Goal: Transaction & Acquisition: Purchase product/service

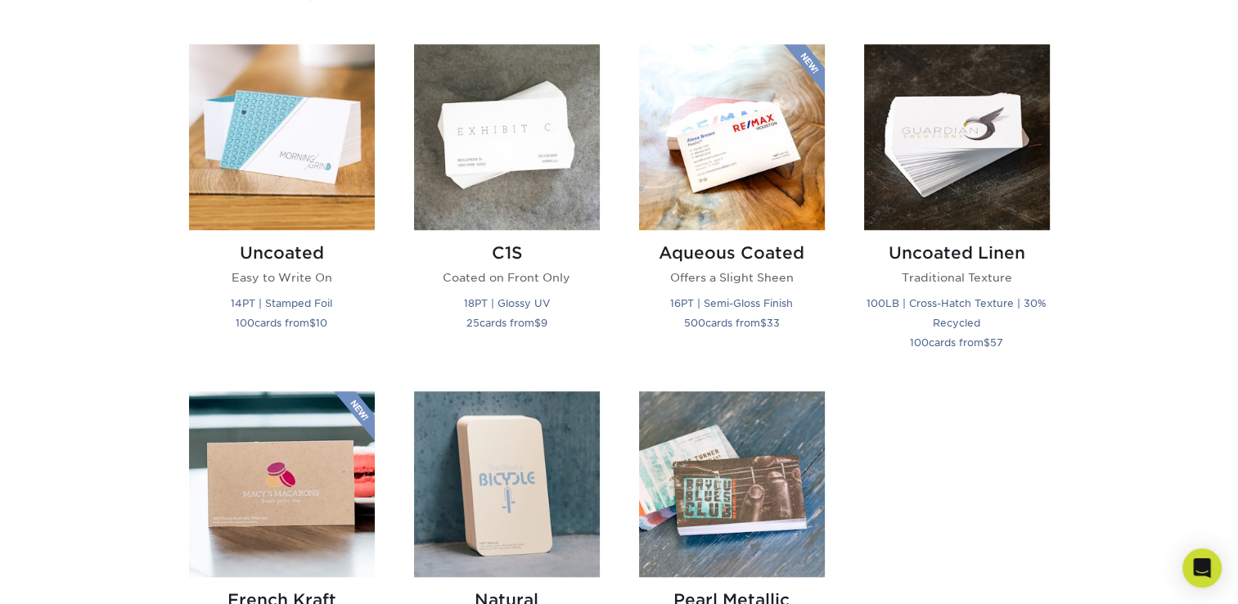
scroll to position [1391, 0]
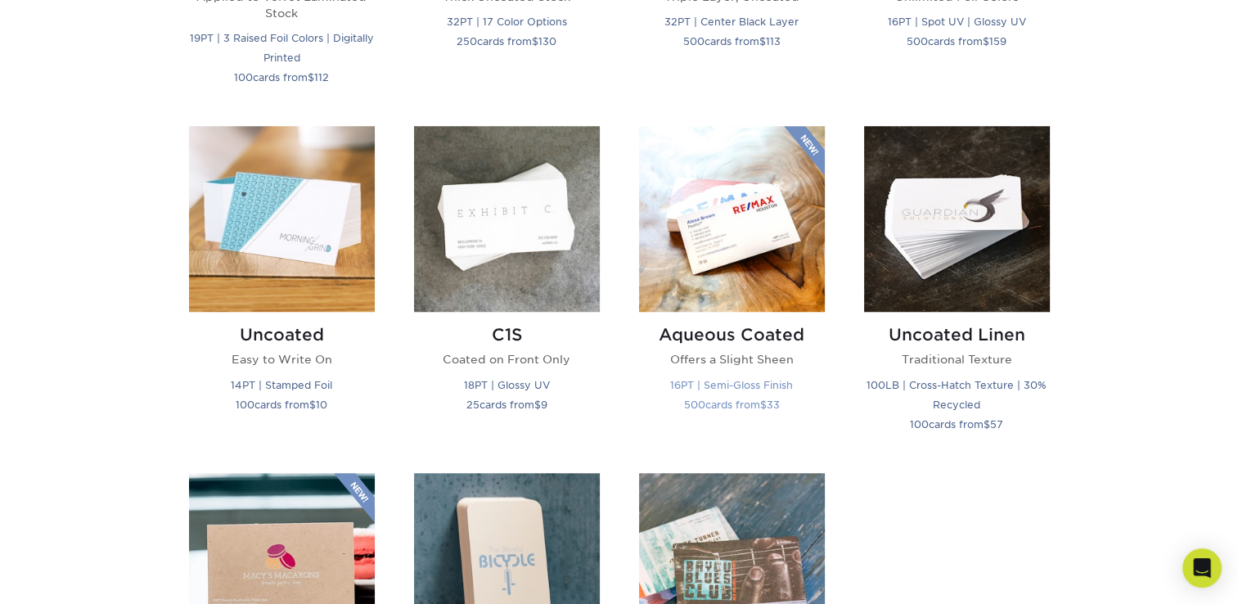
click at [716, 285] on img at bounding box center [732, 219] width 186 height 186
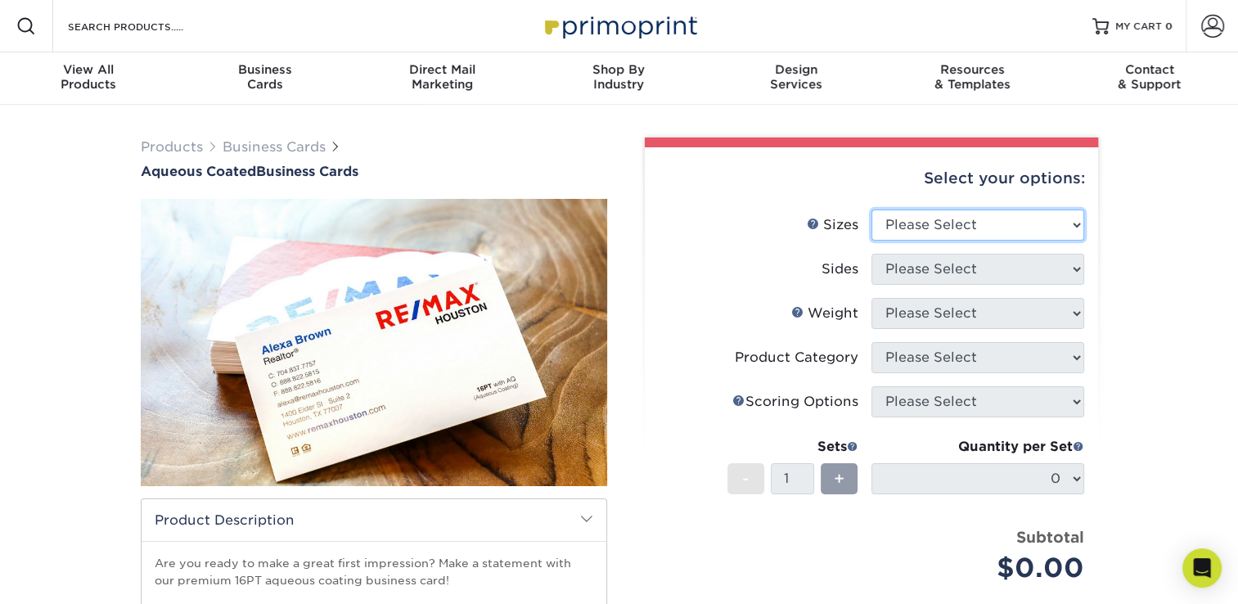
click at [1076, 221] on select "Please Select 1.5" x 3.5" - Mini 1.75" x 3.5" - Mini 2" x 3" - Mini 2" x 3.5" -…" at bounding box center [977, 224] width 213 height 31
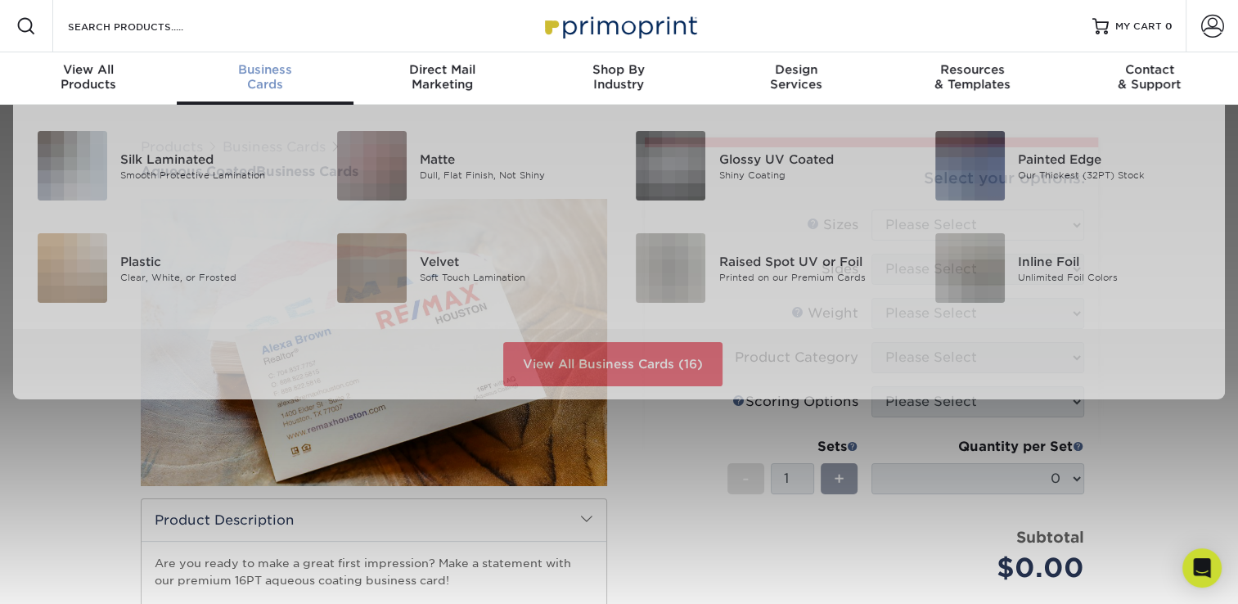
click at [253, 100] on link "Business Cards" at bounding box center [265, 78] width 177 height 52
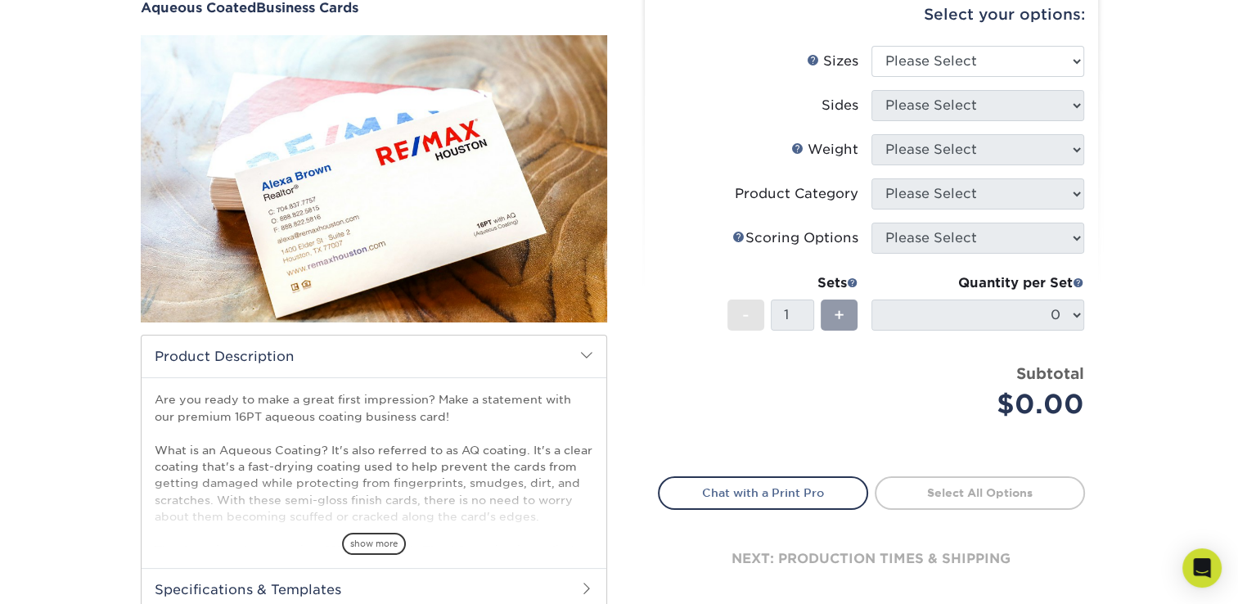
scroll to position [82, 0]
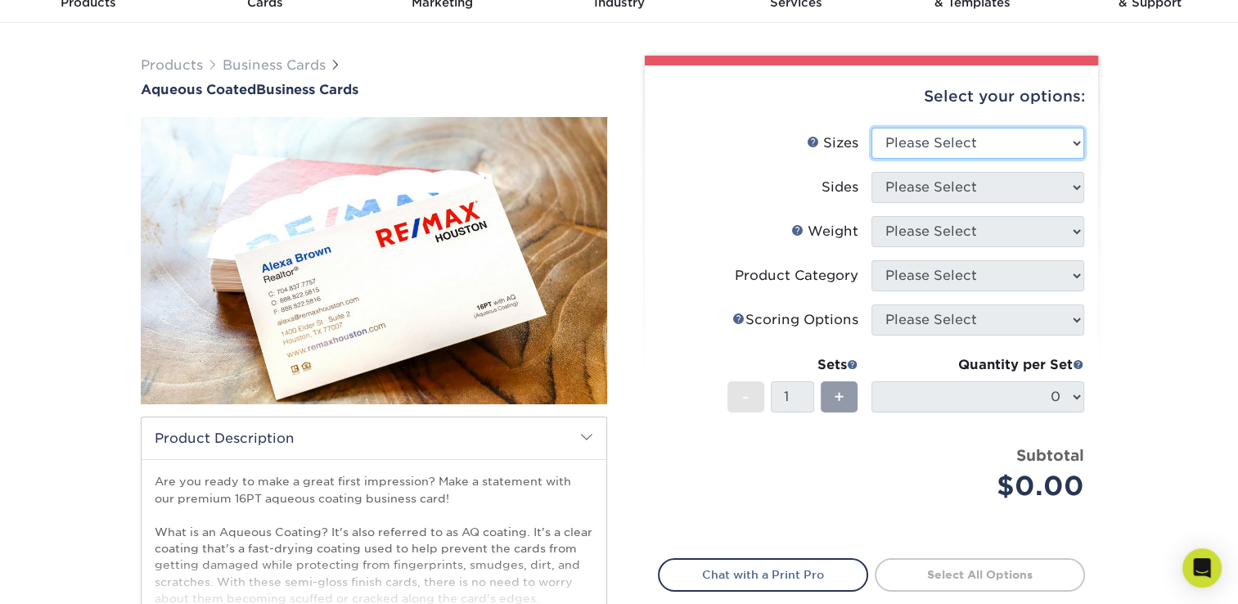
click at [1072, 141] on select "Please Select 1.5" x 3.5" - Mini 1.75" x 3.5" - Mini 2" x 3" - Mini 2" x 3.5" -…" at bounding box center [977, 143] width 213 height 31
select select "1.50x3.50"
click at [871, 128] on select "Please Select 1.5" x 3.5" - Mini 1.75" x 3.5" - Mini 2" x 3" - Mini 2" x 3.5" -…" at bounding box center [977, 143] width 213 height 31
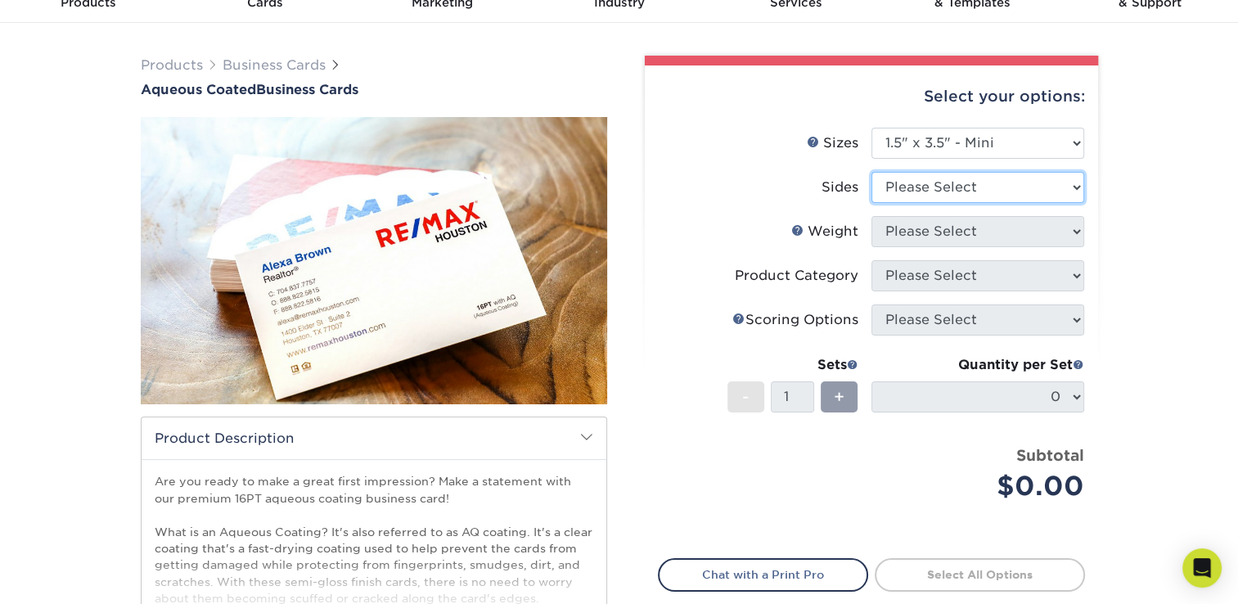
click at [1065, 186] on select "Please Select Print Both Sides Print Front Only" at bounding box center [977, 187] width 213 height 31
select select "13abbda7-1d64-4f25-8bb2-c179b224825d"
click at [871, 172] on select "Please Select Print Both Sides Print Front Only" at bounding box center [977, 187] width 213 height 31
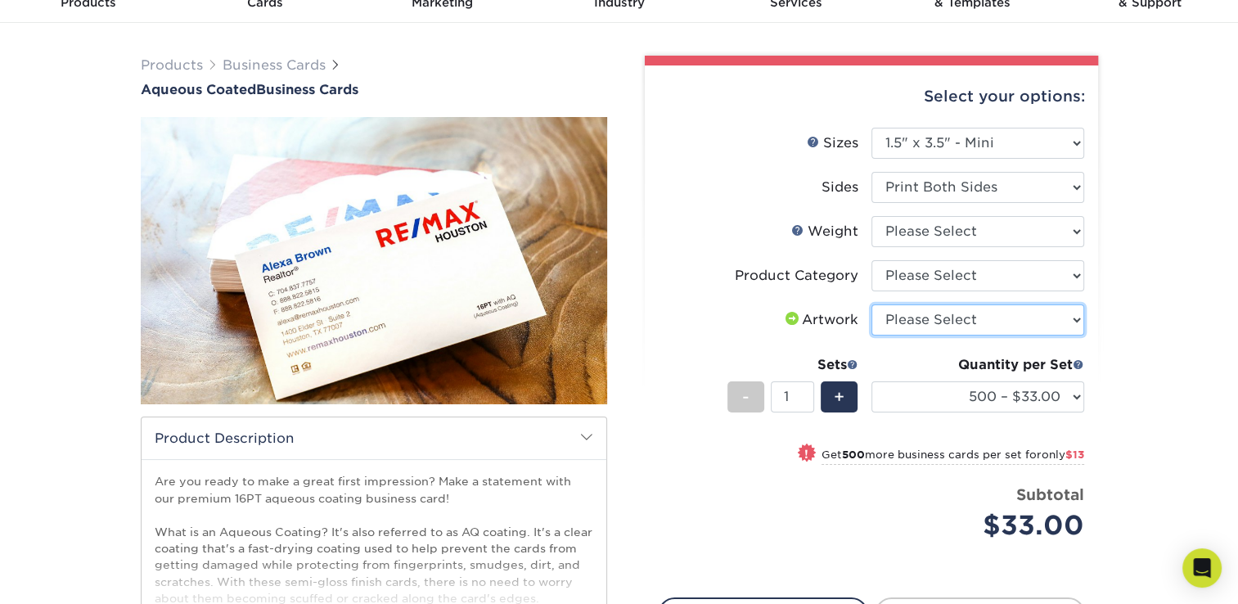
click at [1079, 316] on select "Please Select I will upload files I need a design - $100" at bounding box center [977, 319] width 213 height 31
select select "upload"
click at [871, 304] on select "Please Select I will upload files I need a design - $100" at bounding box center [977, 319] width 213 height 31
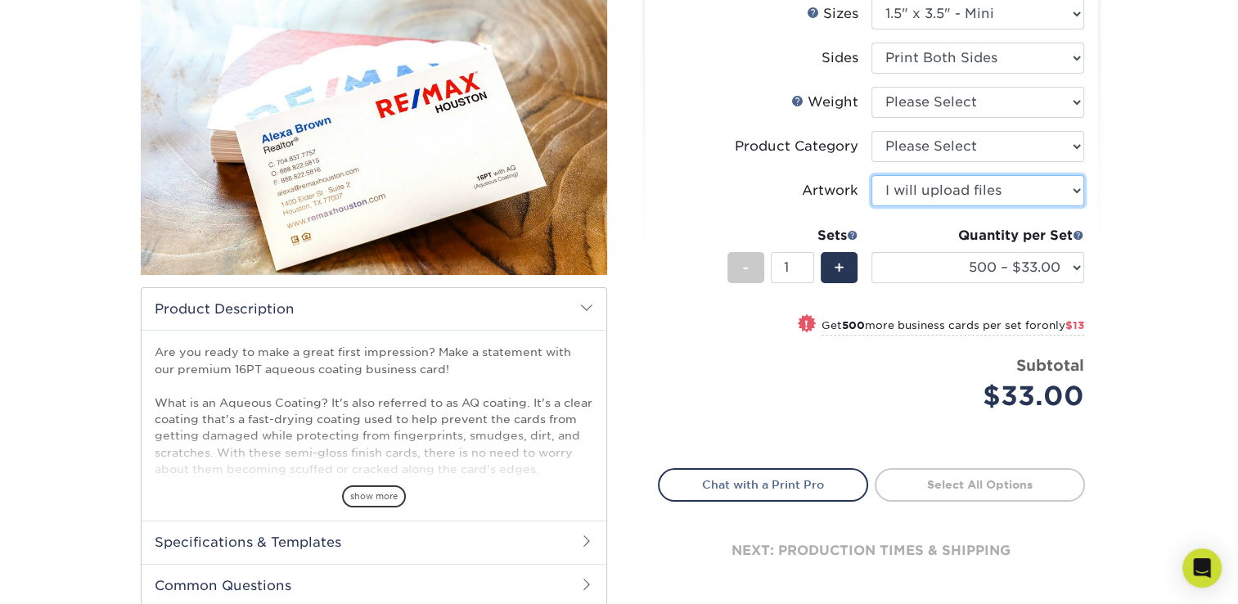
scroll to position [245, 0]
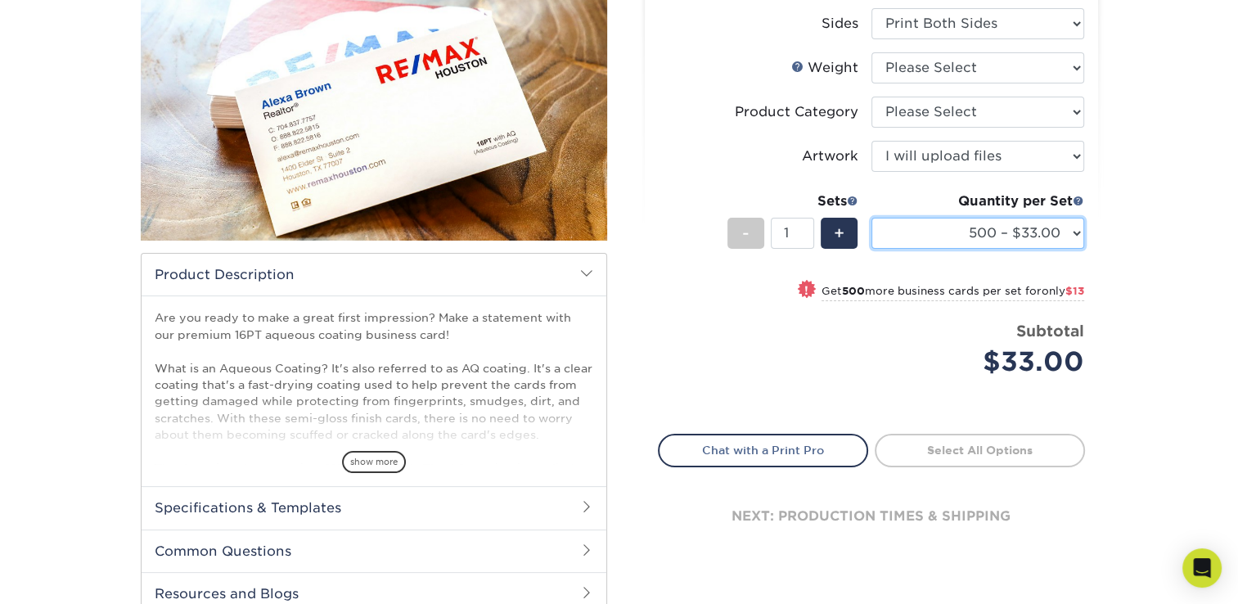
click at [1080, 230] on select "500 – $33.00 1000 – $46.00 2500 – $99.00 5000 – $141.00 10000 – $247.00 15000 –…" at bounding box center [977, 233] width 213 height 31
click at [1133, 215] on div "Products Business Cards Aqueous Coated Business Cards show more $" at bounding box center [619, 269] width 1238 height 821
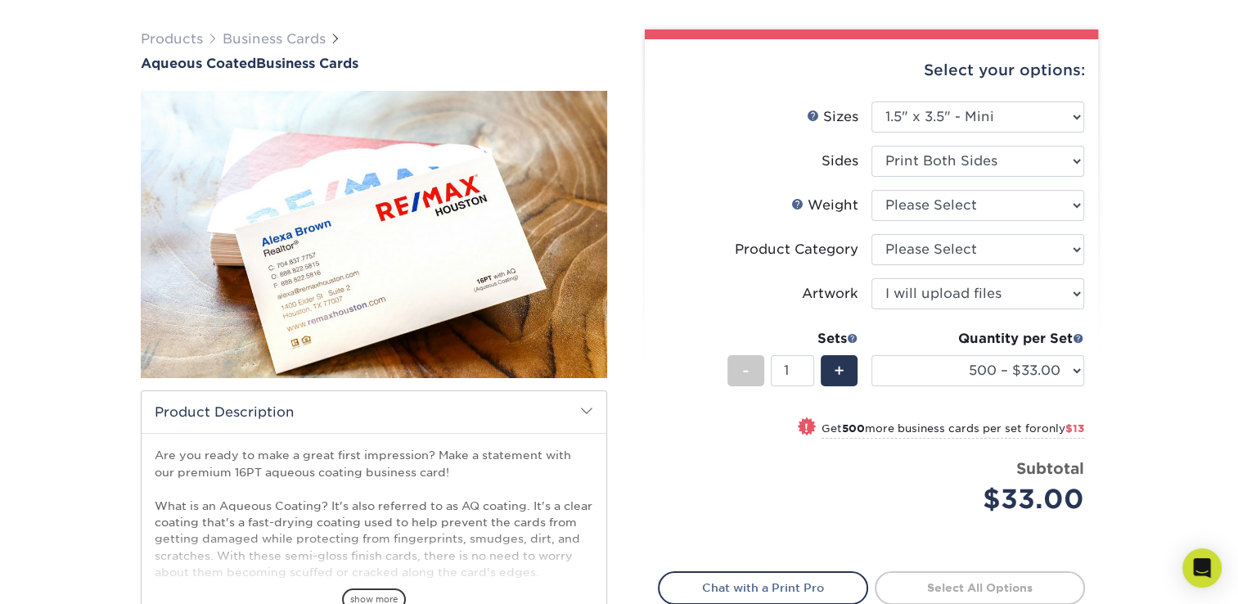
scroll to position [0, 0]
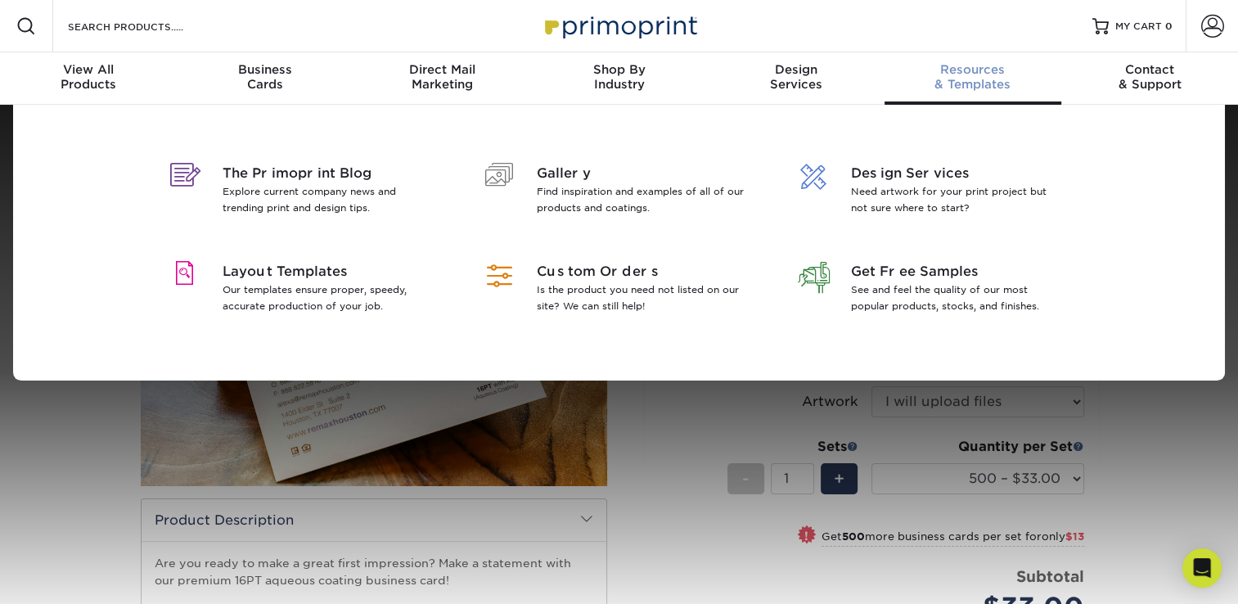
click at [991, 86] on div "Resources & Templates" at bounding box center [972, 76] width 177 height 29
click at [312, 273] on span "Layout Templates" at bounding box center [328, 272] width 212 height 20
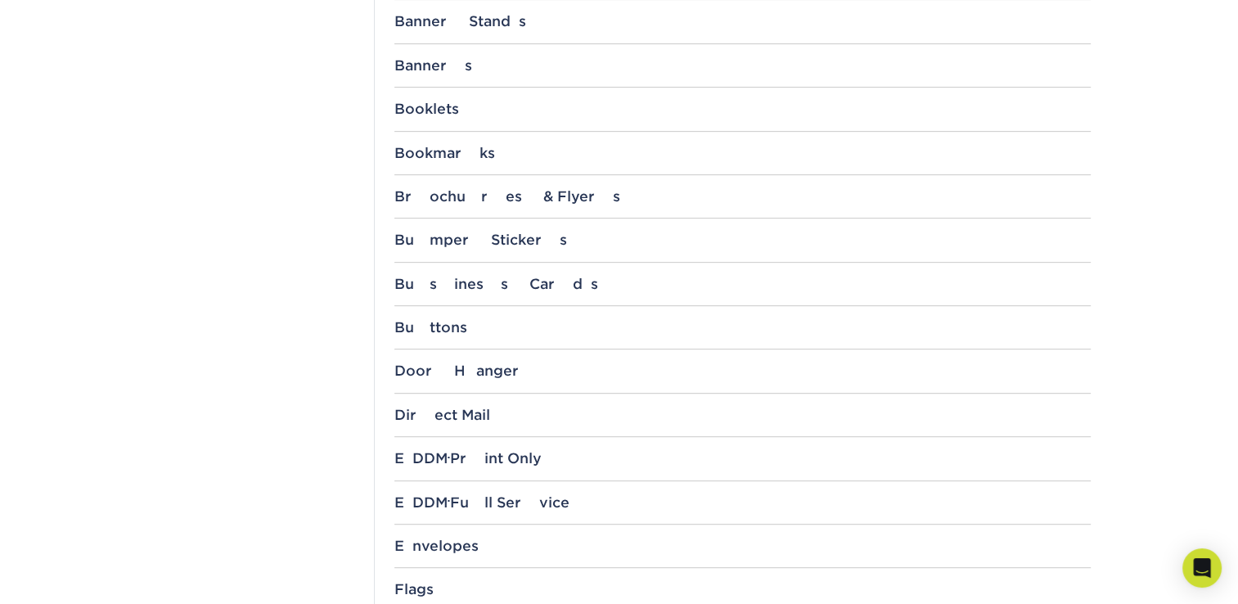
scroll to position [818, 0]
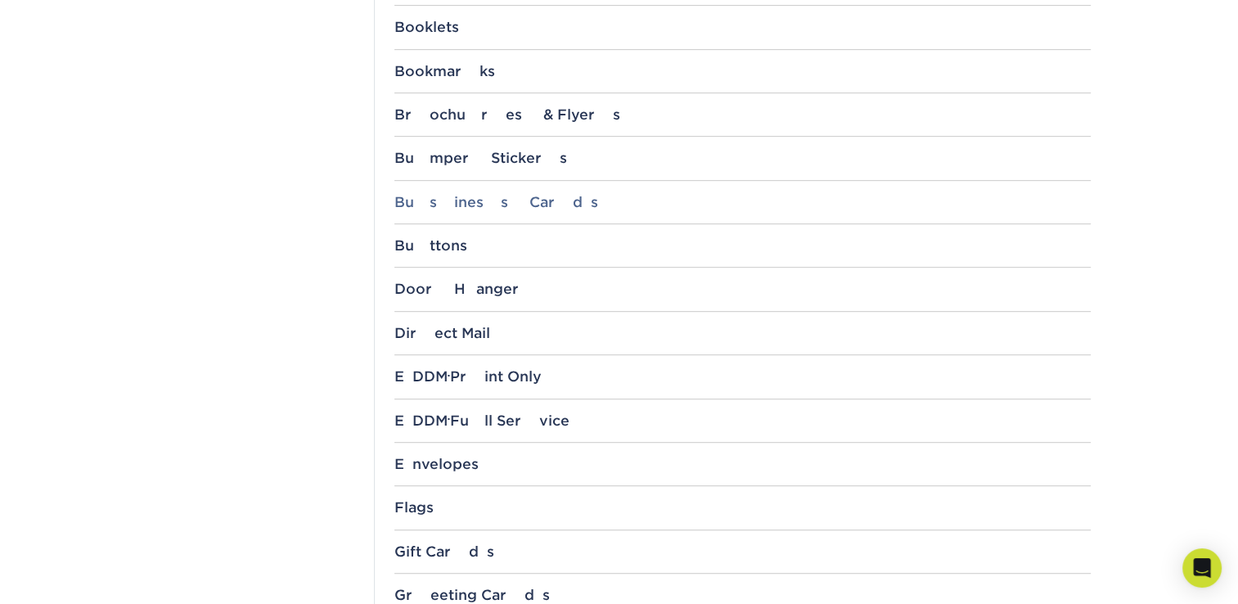
click at [468, 206] on div "Business Cards" at bounding box center [742, 202] width 696 height 16
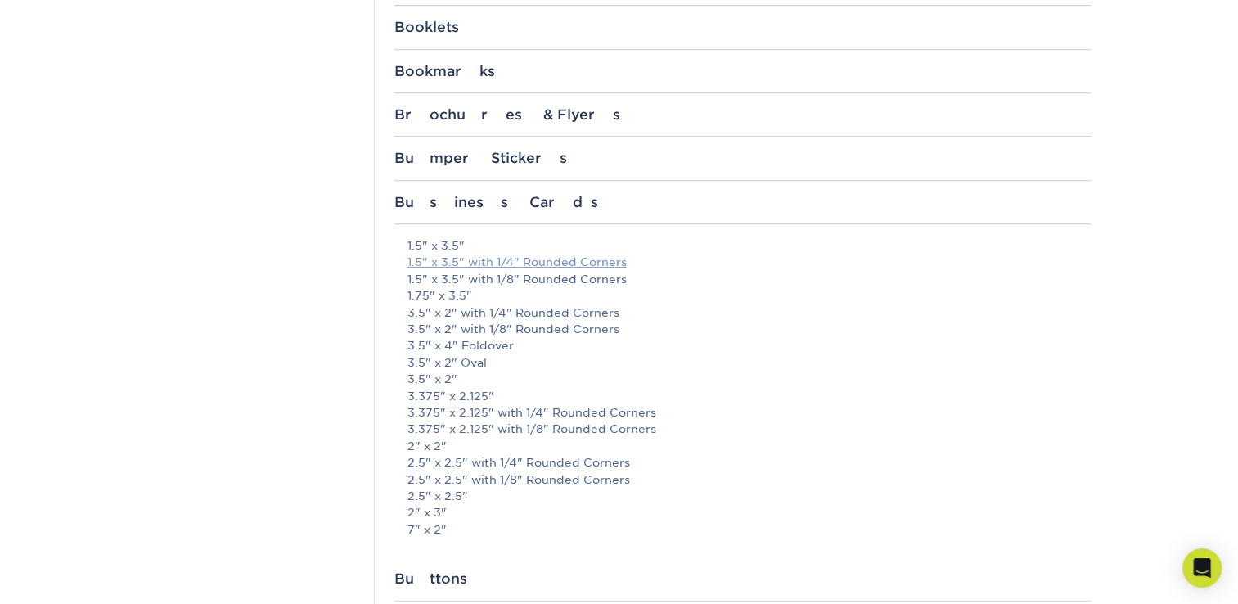
click at [465, 262] on link "1.5" x 3.5" with 1/4" Rounded Corners" at bounding box center [516, 261] width 219 height 13
click at [599, 51] on div "File Templates Using Primoprint "Certified Templates" ensures proper, speedy, a…" at bounding box center [742, 553] width 736 height 2393
click at [442, 244] on link "1.5" x 3.5"" at bounding box center [435, 245] width 57 height 13
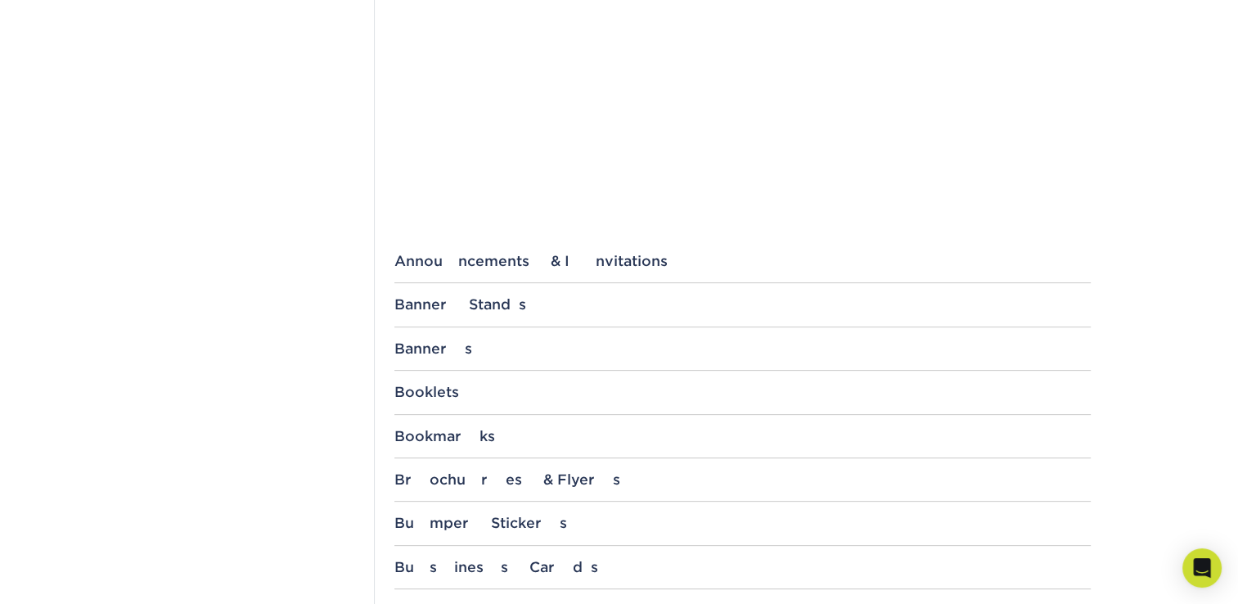
scroll to position [654, 0]
